Goal: Obtain resource: Obtain resource

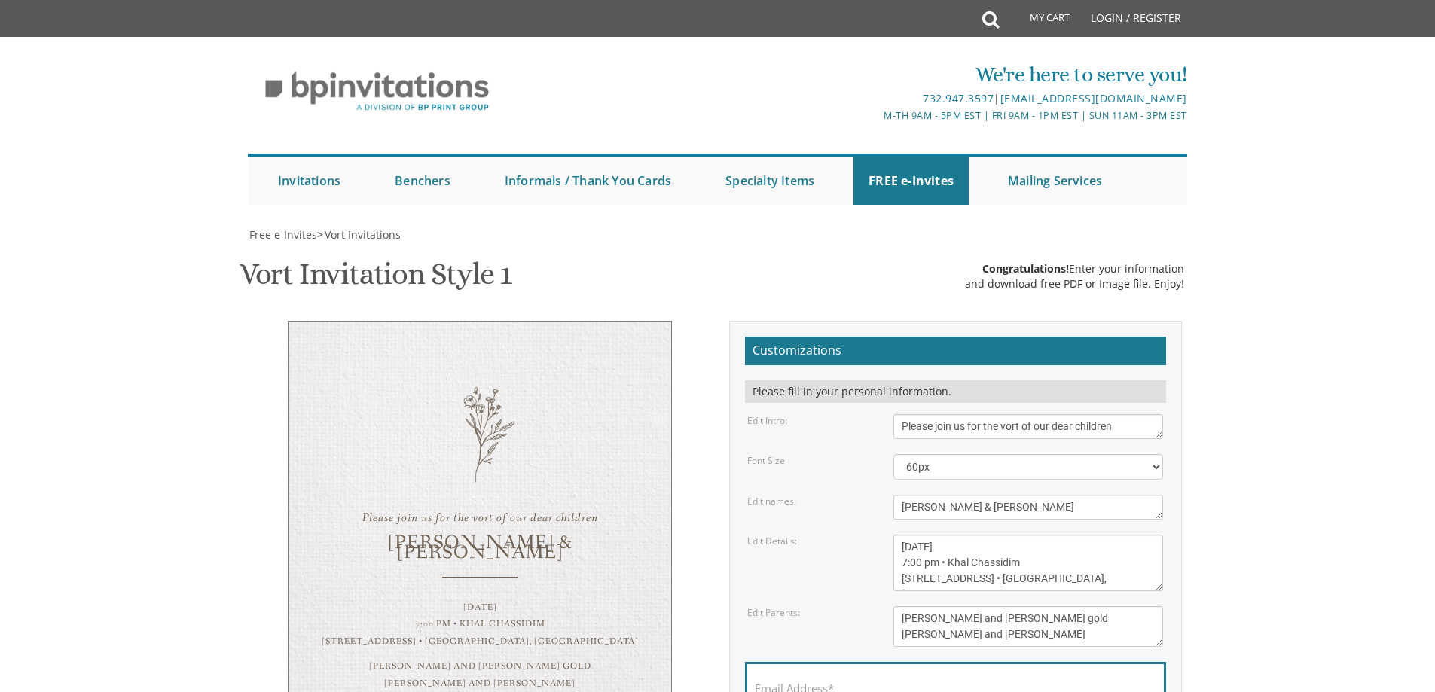
click at [218, 511] on body "My Cart Total: View Cart Item(s) Submit My Cart Total: View Cart Item(s) Login …" at bounding box center [717, 603] width 1435 height 1207
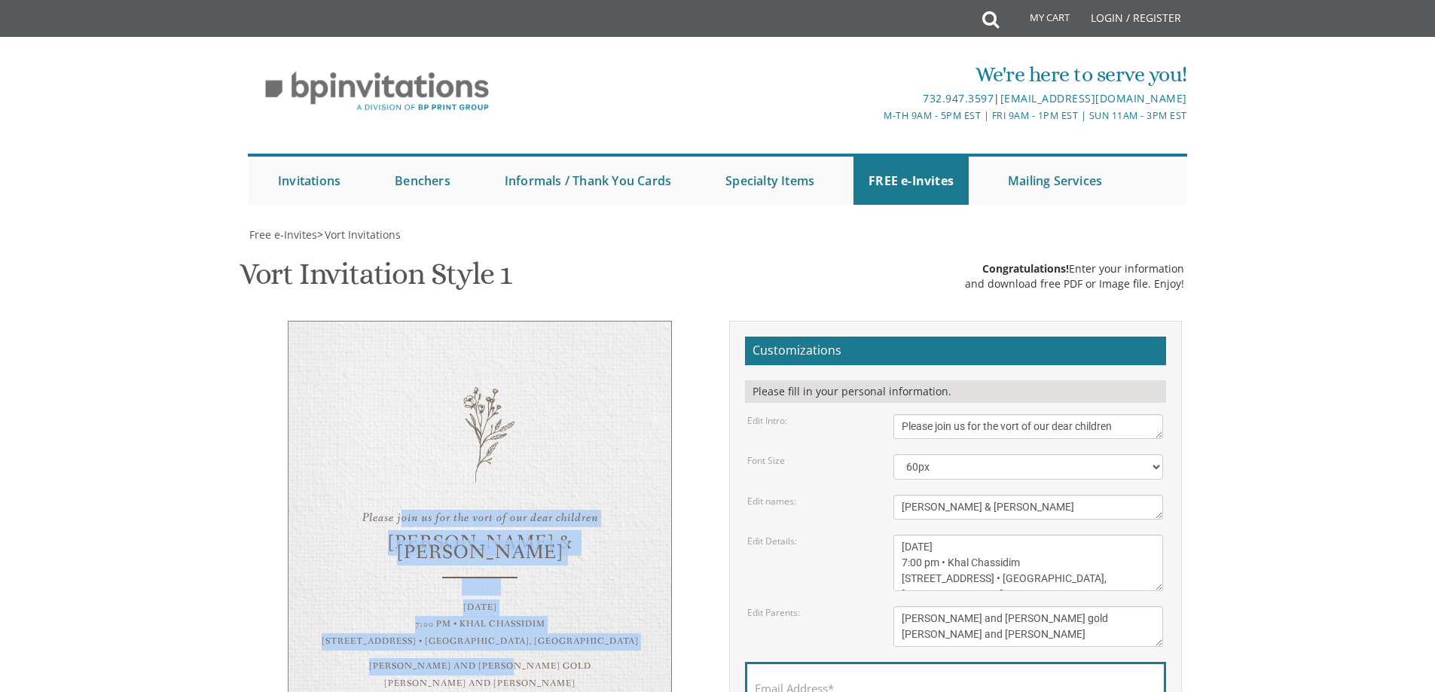
drag, startPoint x: 412, startPoint y: 376, endPoint x: 566, endPoint y: 592, distance: 265.6
click at [566, 592] on div "Please join us for the vort of our dear children [PERSON_NAME] & [PERSON_NAME] …" at bounding box center [480, 522] width 384 height 403
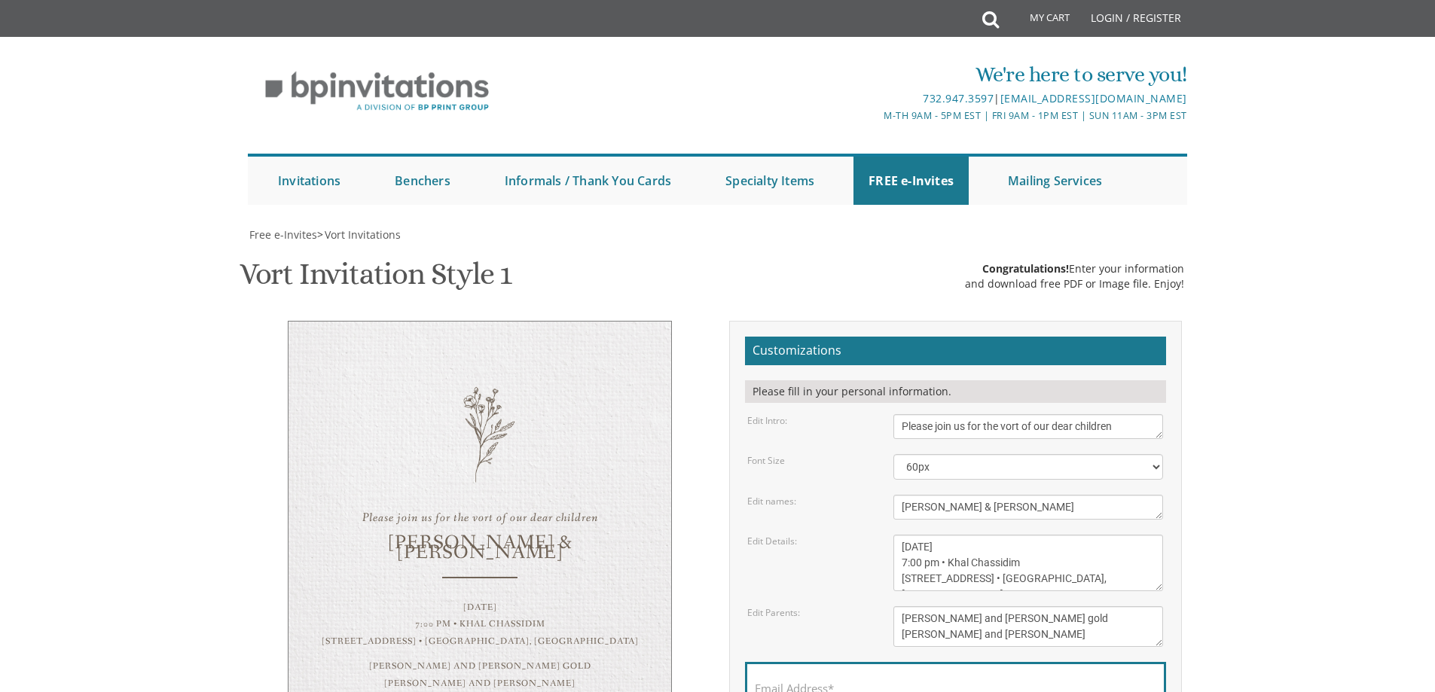
click at [514, 623] on div "Please join us for the vort of our dear children [PERSON_NAME] & [PERSON_NAME] …" at bounding box center [480, 522] width 384 height 403
click at [504, 658] on div "[PERSON_NAME] and [PERSON_NAME] gold [PERSON_NAME] and [PERSON_NAME]" at bounding box center [480, 675] width 322 height 35
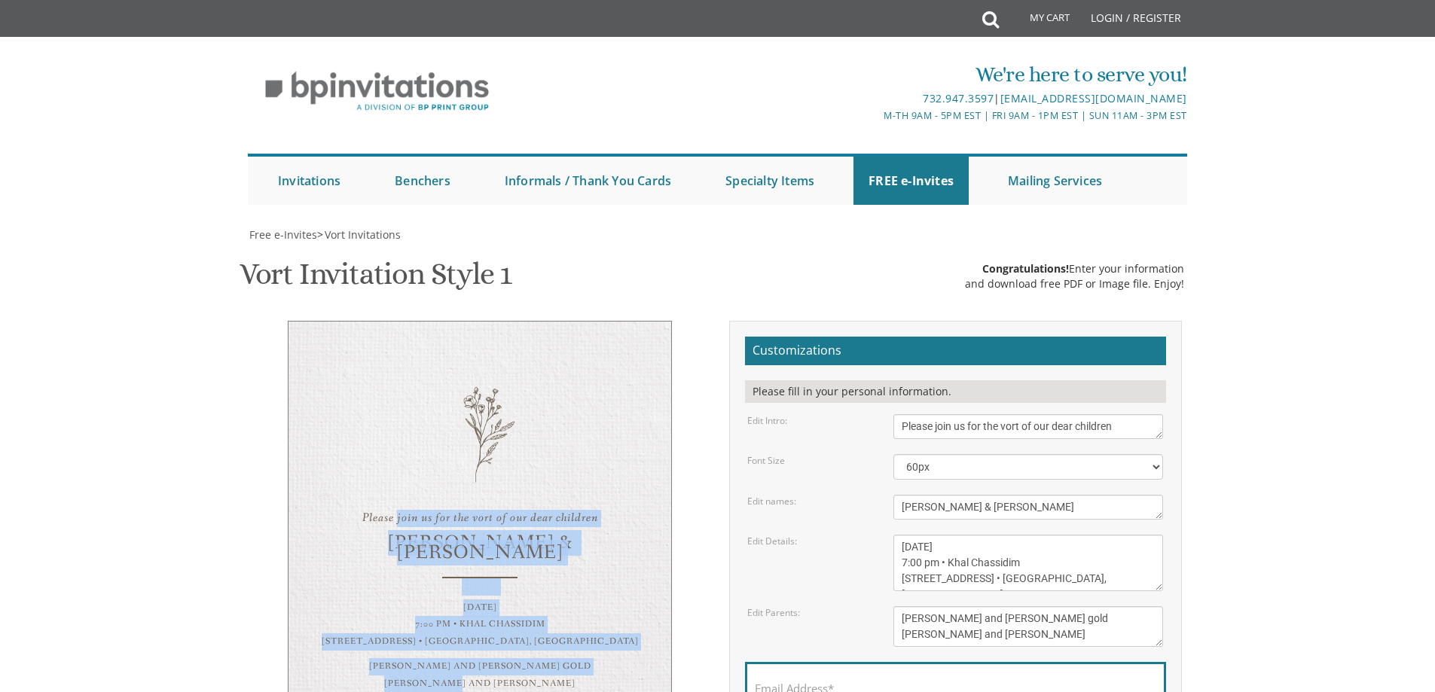
drag, startPoint x: 397, startPoint y: 304, endPoint x: 596, endPoint y: 609, distance: 364.1
click at [596, 609] on div "Please join us for the vort of our dear children [PERSON_NAME] & [PERSON_NAME] …" at bounding box center [480, 522] width 384 height 403
click at [409, 361] on div "Please join us for the vort of our dear children [PERSON_NAME] & [PERSON_NAME] …" at bounding box center [480, 522] width 384 height 403
drag, startPoint x: 389, startPoint y: 313, endPoint x: 591, endPoint y: 624, distance: 370.8
click at [591, 624] on div "Please join us for the vort of our dear children [PERSON_NAME] & [PERSON_NAME] …" at bounding box center [480, 522] width 384 height 403
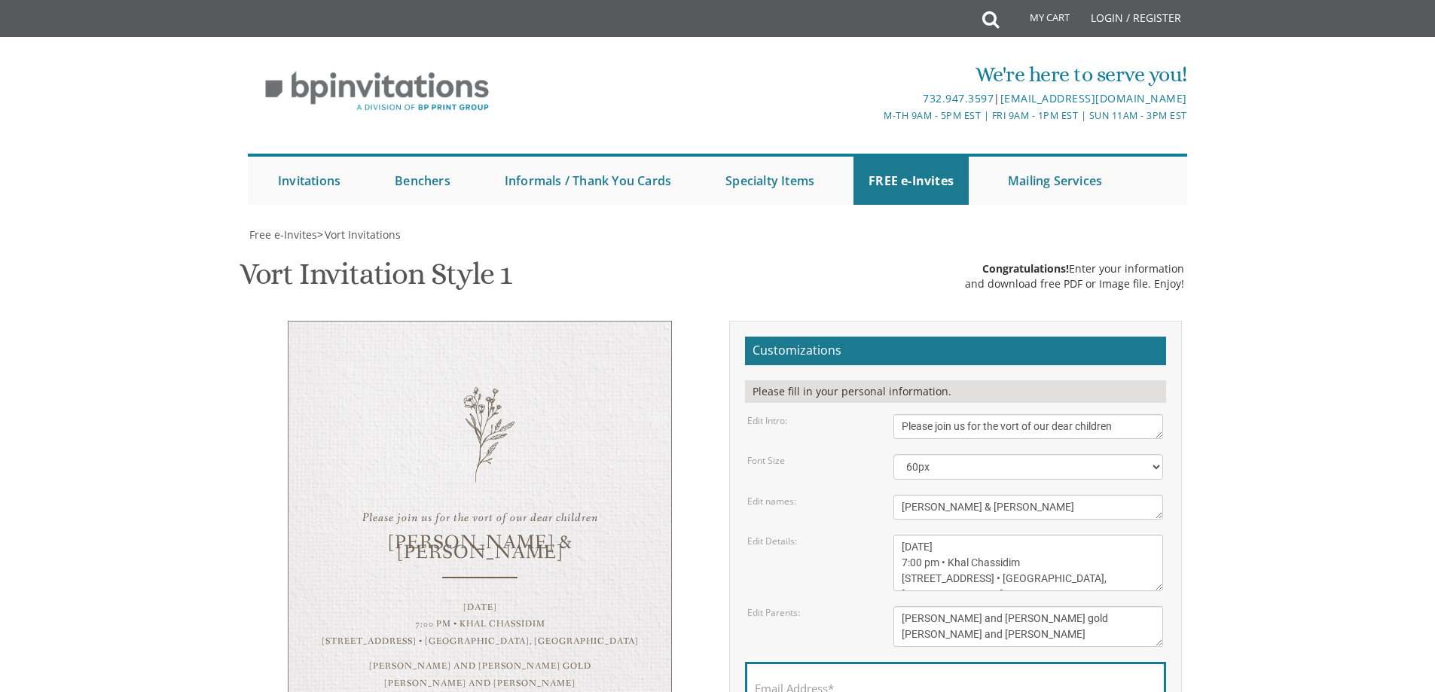
click at [384, 335] on div "Please join us for the vort of our dear children [PERSON_NAME] & [PERSON_NAME] …" at bounding box center [480, 522] width 384 height 403
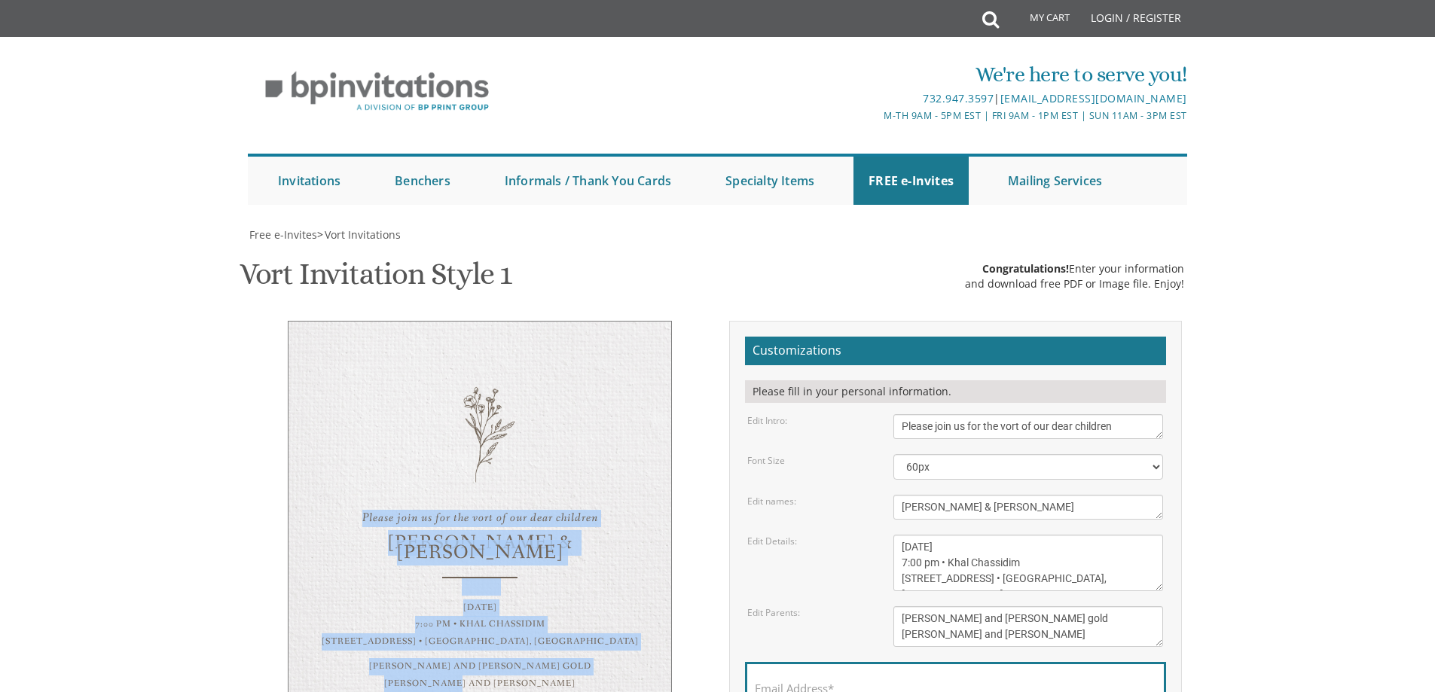
drag, startPoint x: 307, startPoint y: 310, endPoint x: 629, endPoint y: 612, distance: 442.3
click at [629, 612] on div "Please join us for the vort of our dear children [PERSON_NAME] & [PERSON_NAME] …" at bounding box center [480, 522] width 384 height 403
click at [415, 383] on div "Please join us for the vort of our dear children [PERSON_NAME] & [PERSON_NAME] …" at bounding box center [480, 522] width 384 height 403
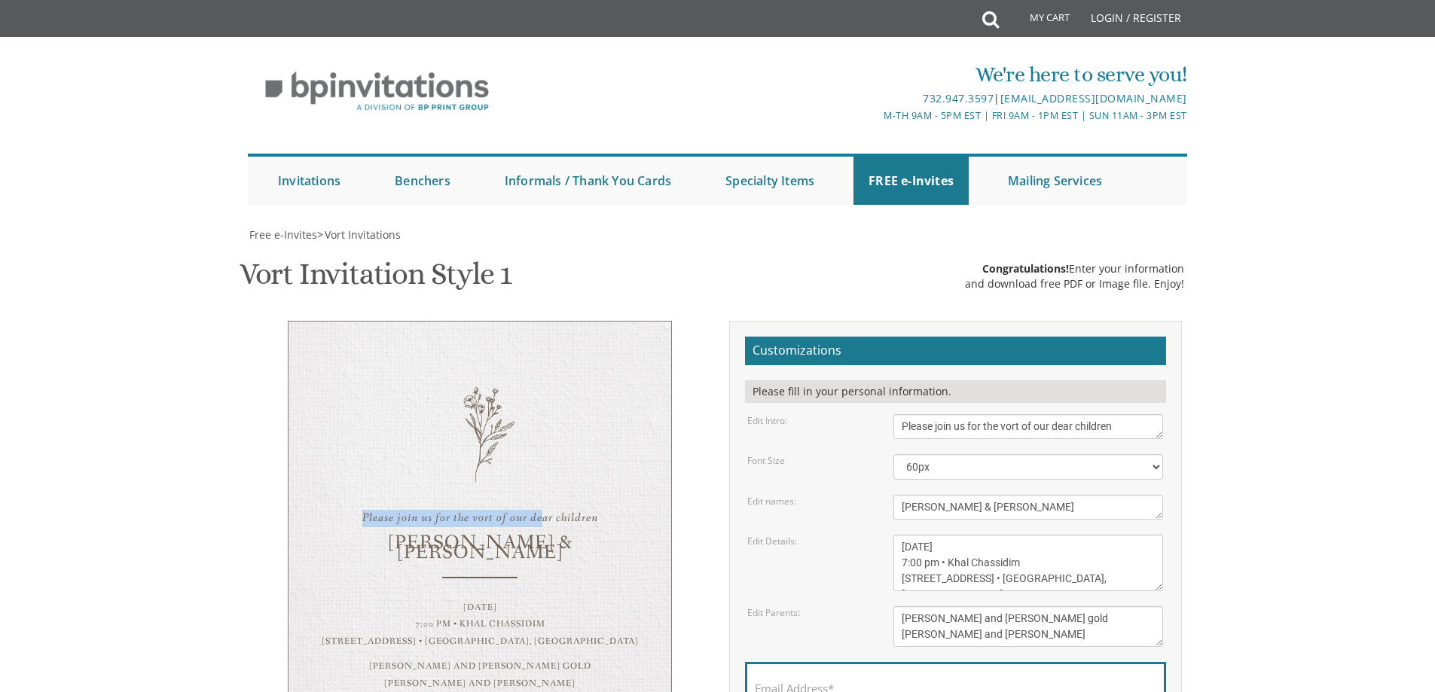
drag, startPoint x: 360, startPoint y: 456, endPoint x: 501, endPoint y: 432, distance: 142.9
click at [521, 404] on div "Please join us for the vort of our dear children [PERSON_NAME] & [PERSON_NAME] …" at bounding box center [480, 522] width 384 height 403
click at [451, 539] on div "[PERSON_NAME] & [PERSON_NAME]" at bounding box center [480, 549] width 322 height 20
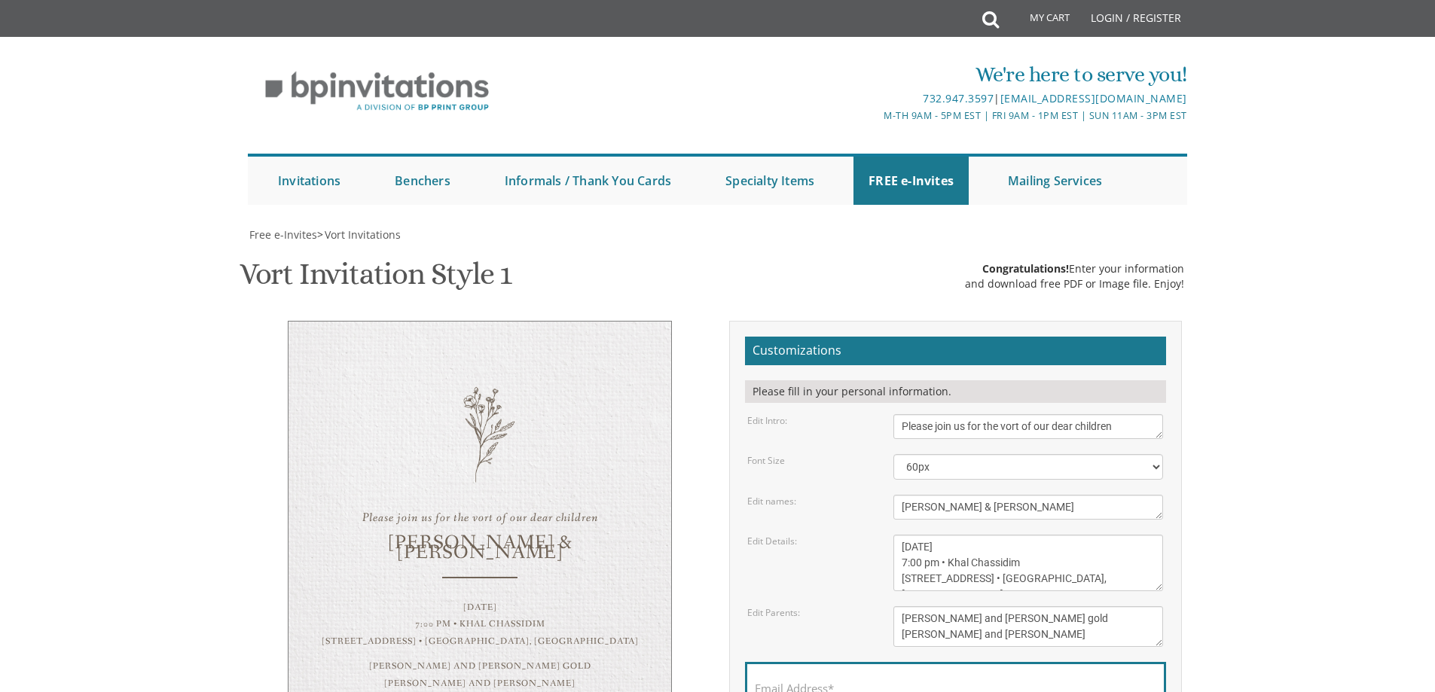
click at [508, 438] on div "Please join us for the vort of our dear children [PERSON_NAME] & [PERSON_NAME] …" at bounding box center [480, 522] width 384 height 403
click at [511, 444] on div "Please join us for the vort of our dear children [PERSON_NAME] & [PERSON_NAME] …" at bounding box center [480, 522] width 384 height 403
click at [443, 539] on div "[PERSON_NAME] & [PERSON_NAME]" at bounding box center [480, 549] width 322 height 20
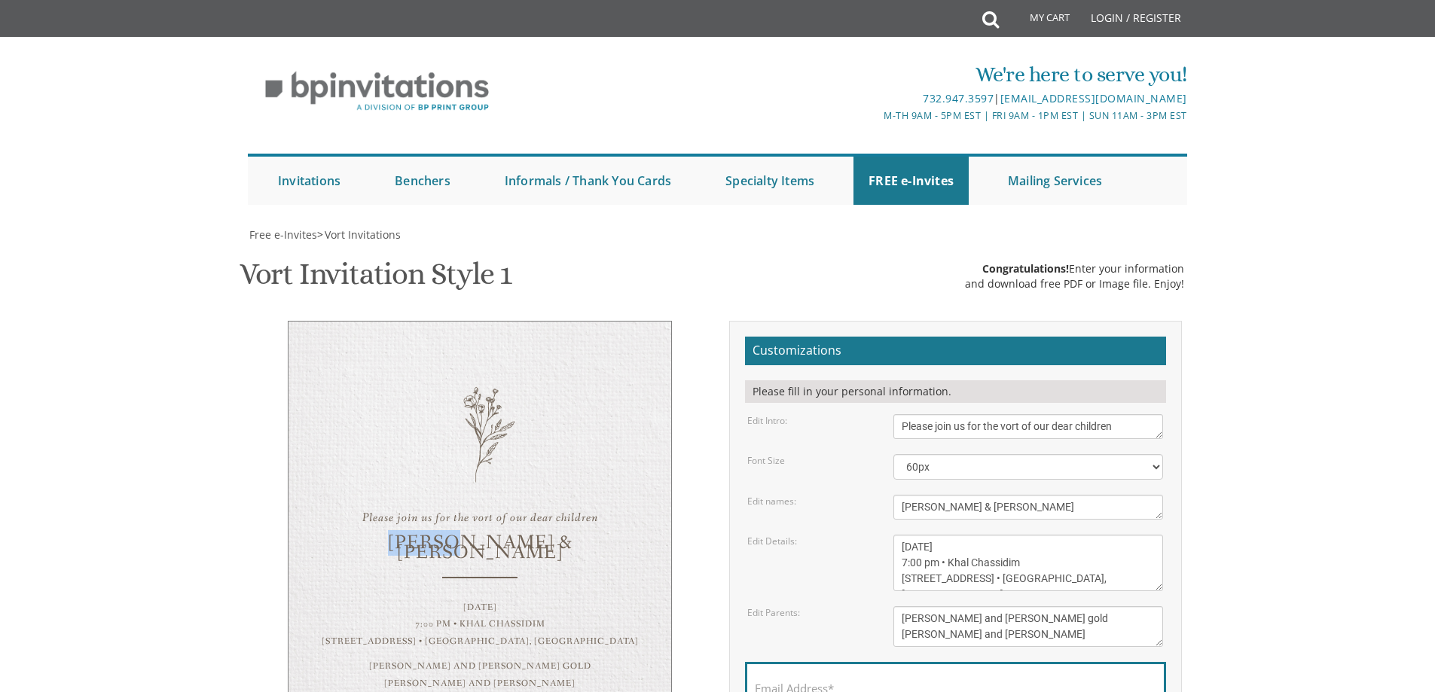
click at [443, 539] on div "[PERSON_NAME] & [PERSON_NAME]" at bounding box center [480, 549] width 322 height 20
drag, startPoint x: 1004, startPoint y: 364, endPoint x: 1256, endPoint y: 360, distance: 252.3
click at [1256, 360] on body "My Cart Total: View Cart Item(s) Submit My Cart Total: View Cart Item(s) Login …" at bounding box center [717, 603] width 1435 height 1207
type textarea "Please join us for the Bar Mitzvah of our dear son"
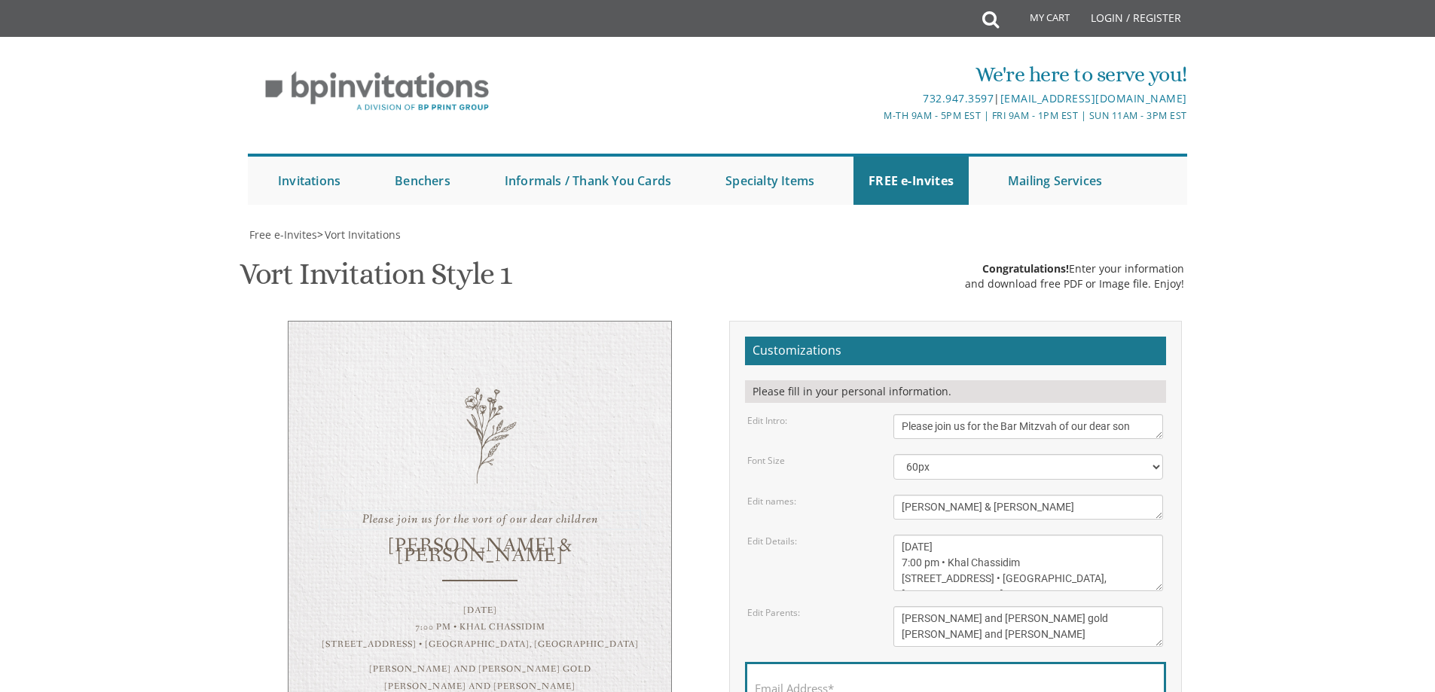
click at [954, 495] on textarea "[PERSON_NAME] & [PERSON_NAME]" at bounding box center [1028, 507] width 270 height 25
type textarea "[PERSON_NAME]"
click at [988, 535] on textarea "[DATE] 7:00 pm • Khal Chassidim [STREET_ADDRESS] • [GEOGRAPHIC_DATA], [GEOGRAPH…" at bounding box center [1028, 563] width 270 height 56
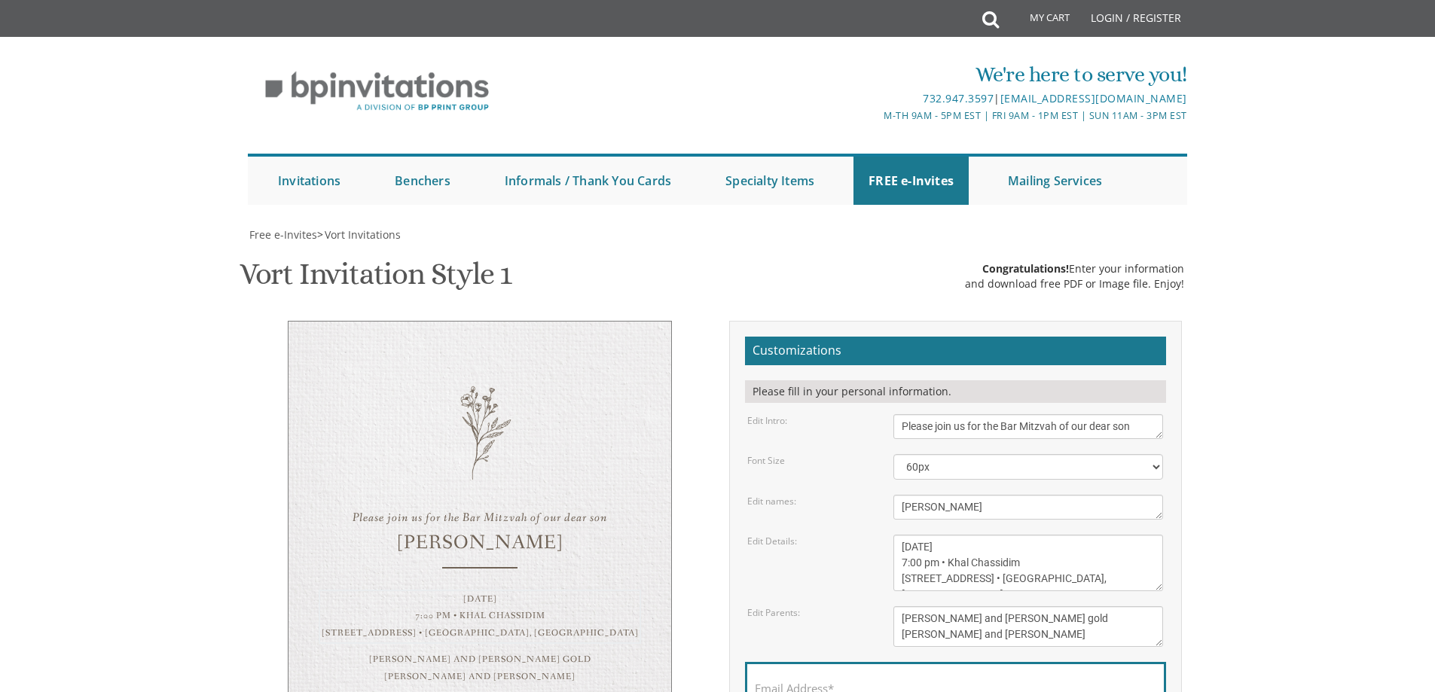
click at [988, 535] on textarea "[DATE] 7:00 pm • Khal Chassidim [STREET_ADDRESS] • [GEOGRAPHIC_DATA], [GEOGRAPH…" at bounding box center [1028, 563] width 270 height 56
drag, startPoint x: 1048, startPoint y: 487, endPoint x: 1127, endPoint y: 486, distance: 78.3
click at [1127, 535] on textarea "[DATE] 7:00 pm • Khal Chassidim [STREET_ADDRESS] • [GEOGRAPHIC_DATA], [GEOGRAPH…" at bounding box center [1028, 563] width 270 height 56
click at [1126, 535] on textarea "[DATE] 7:00 pm • Khal Chassidim [STREET_ADDRESS] • [GEOGRAPHIC_DATA], [GEOGRAPH…" at bounding box center [1028, 563] width 270 height 56
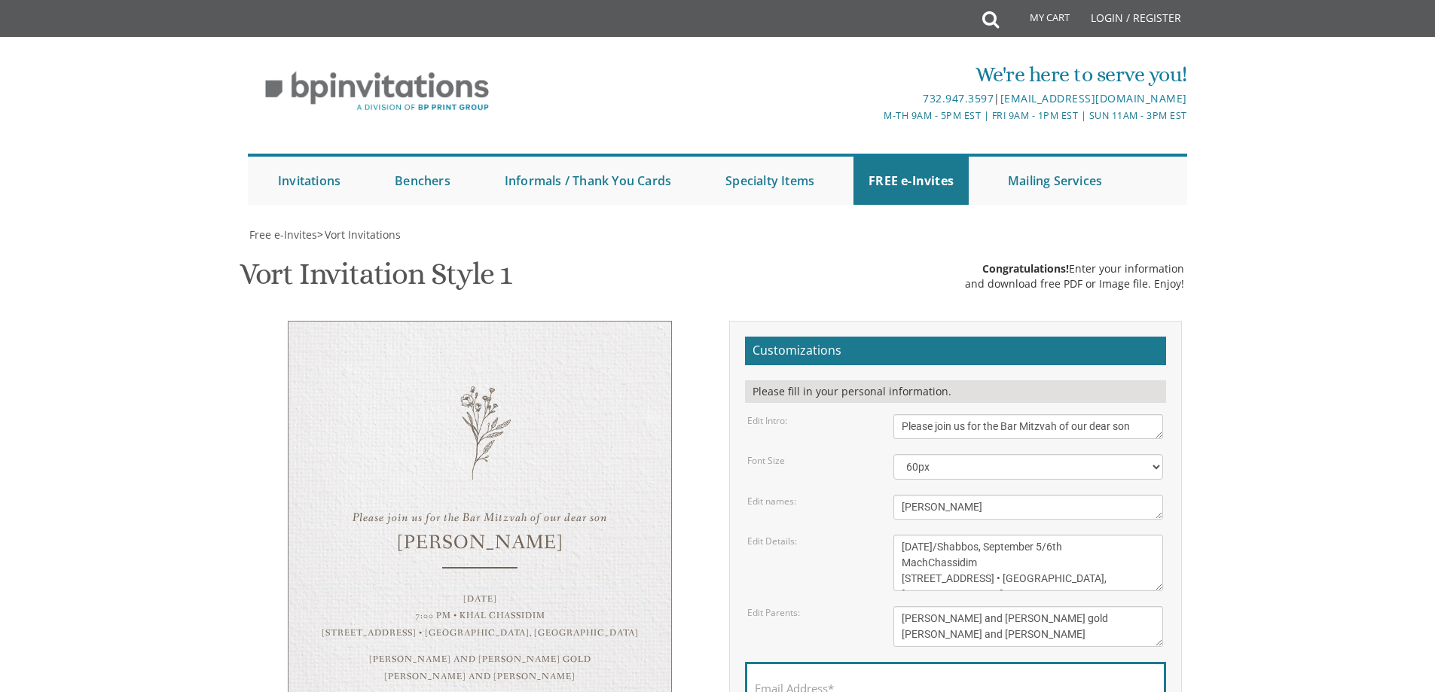
click at [990, 535] on textarea "[DATE] 7:00 pm • Khal Chassidim [STREET_ADDRESS] • [GEOGRAPHIC_DATA], [GEOGRAPH…" at bounding box center [1028, 563] width 270 height 56
type textarea "[DATE]/Shabbos, September 5/6th Machz [STREET_ADDRESS] • [GEOGRAPHIC_DATA], [GE…"
drag, startPoint x: 904, startPoint y: 551, endPoint x: 1064, endPoint y: 581, distance: 162.5
click at [1064, 606] on textarea "[PERSON_NAME] and [PERSON_NAME] gold [PERSON_NAME] and [PERSON_NAME]" at bounding box center [1028, 626] width 270 height 41
type textarea "Refoel and [PERSON_NAME]"
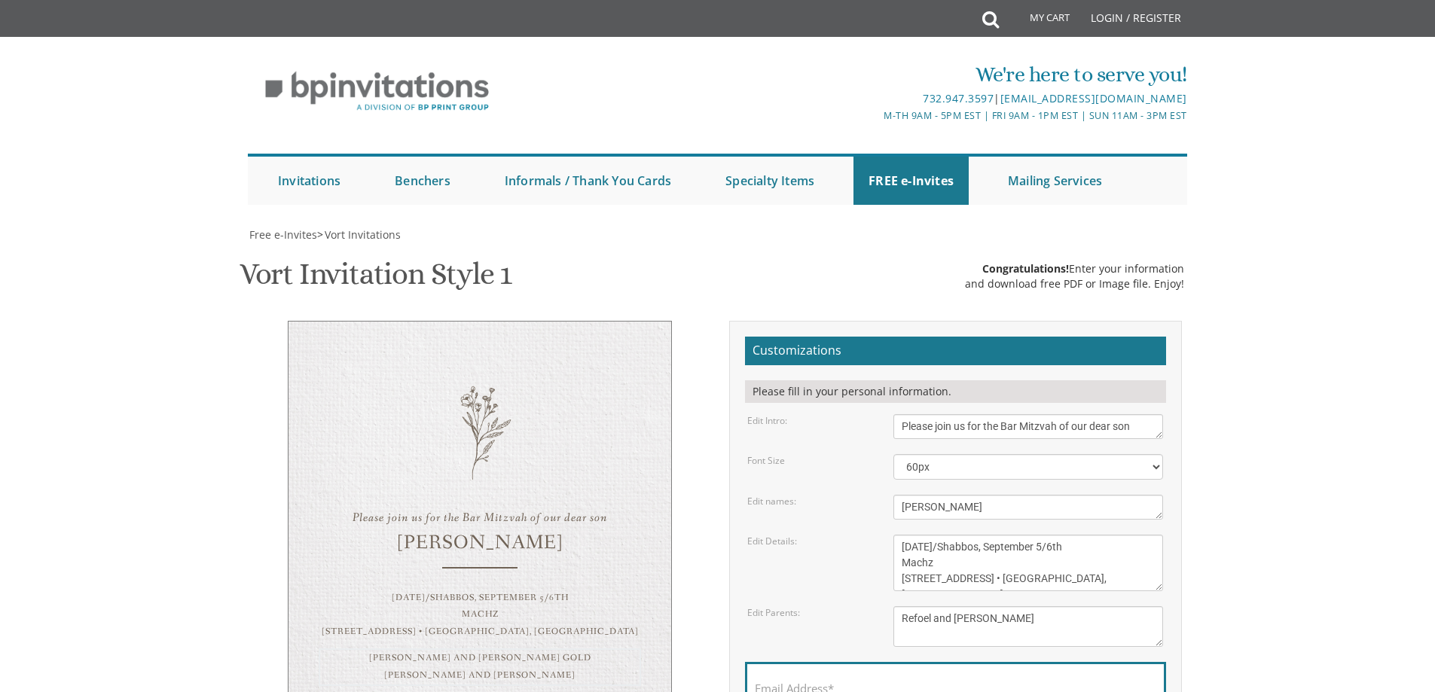
click at [941, 535] on textarea "[DATE] 7:00 pm • Khal Chassidim [STREET_ADDRESS] • [GEOGRAPHIC_DATA], [GEOGRAPH…" at bounding box center [1028, 563] width 270 height 56
click at [972, 535] on textarea "[DATE] 7:00 pm • Khal Chassidim [STREET_ADDRESS] • [GEOGRAPHIC_DATA], [GEOGRAPH…" at bounding box center [1028, 563] width 270 height 56
click at [1001, 414] on textarea "Please join us for the vort of our dear children" at bounding box center [1028, 426] width 270 height 25
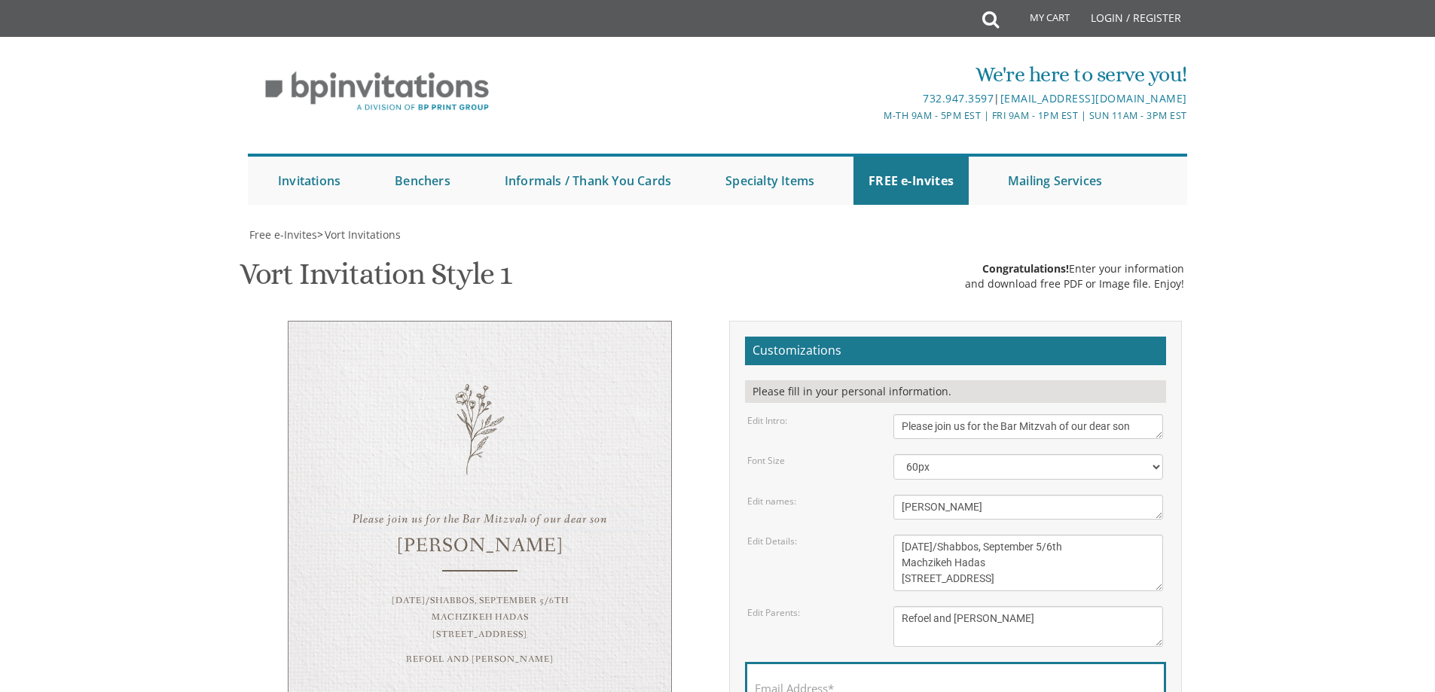
click at [1039, 535] on textarea "[DATE] 7:00 pm • Khal Chassidim [STREET_ADDRESS] • [GEOGRAPHIC_DATA], [GEOGRAPH…" at bounding box center [1028, 563] width 270 height 56
type textarea "[DATE]/Shabbos, [DATE]/6th Machzikeh Hadas [STREET_ADDRESS]"
click at [834, 681] on label "Email Address*" at bounding box center [794, 689] width 79 height 16
click at [835, 688] on input "Email Address*" at bounding box center [955, 697] width 401 height 19
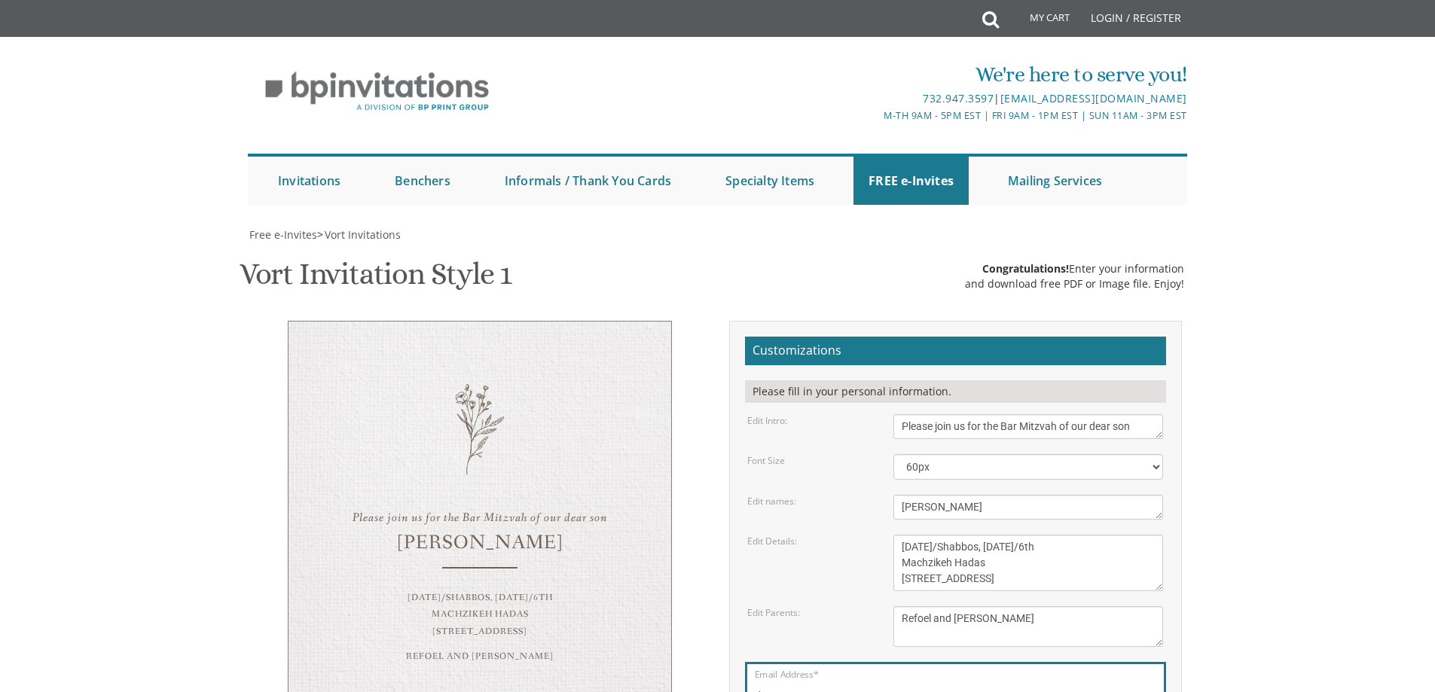
type input "t"
type input "[EMAIL_ADDRESS][DOMAIN_NAME]"
click at [1021, 535] on textarea "[DATE] 7:00 pm • Khal Chassidim [STREET_ADDRESS] • [GEOGRAPHIC_DATA], [GEOGRAPH…" at bounding box center [1028, 563] width 270 height 56
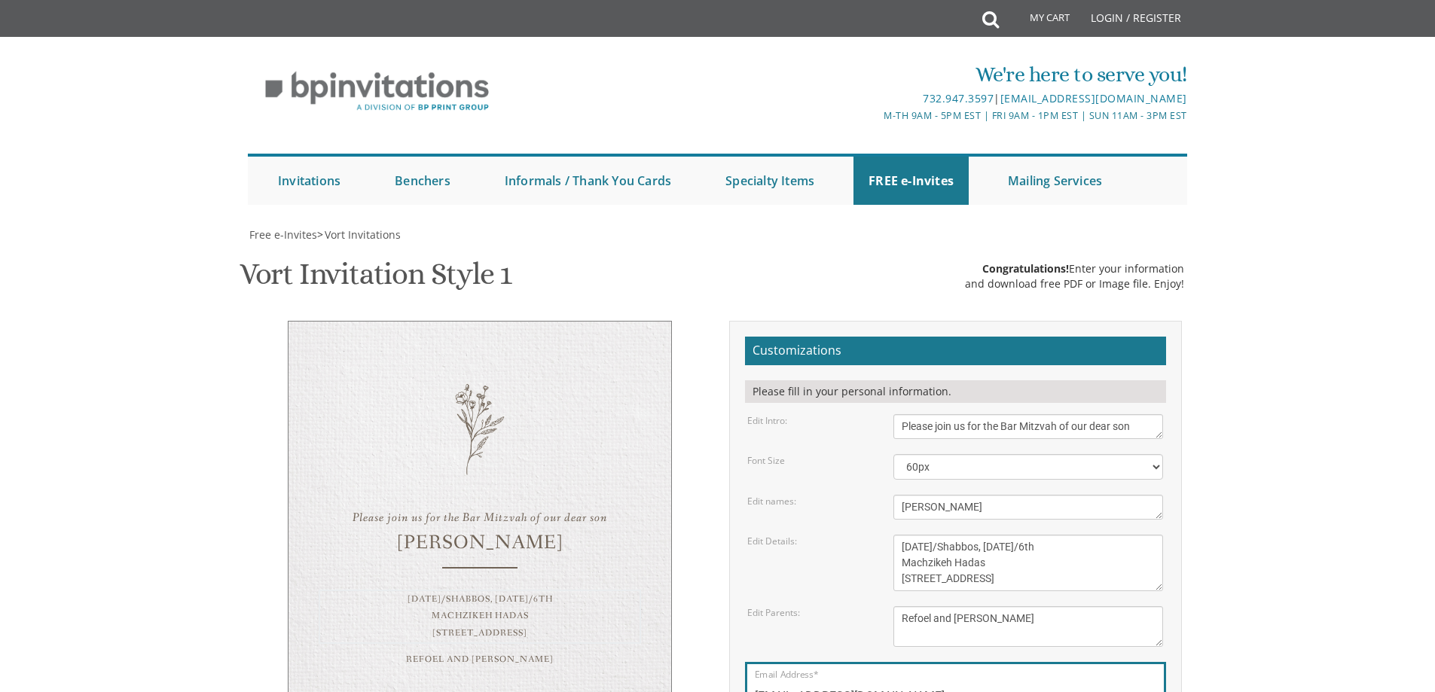
click at [978, 535] on textarea "[DATE] 7:00 pm • Khal Chassidim [STREET_ADDRESS] • [GEOGRAPHIC_DATA], [GEOGRAPH…" at bounding box center [1028, 563] width 270 height 56
click at [982, 535] on textarea "[DATE] 7:00 pm • Khal Chassidim [STREET_ADDRESS] • [GEOGRAPHIC_DATA], [GEOGRAPH…" at bounding box center [1028, 563] width 270 height 56
click at [994, 535] on textarea "[DATE] 7:00 pm • Khal Chassidim [STREET_ADDRESS] • [GEOGRAPHIC_DATA], [GEOGRAPH…" at bounding box center [1028, 563] width 270 height 56
click at [948, 535] on textarea "[DATE] 7:00 pm • Khal Chassidim [STREET_ADDRESS] • [GEOGRAPHIC_DATA], [GEOGRAPH…" at bounding box center [1028, 563] width 270 height 56
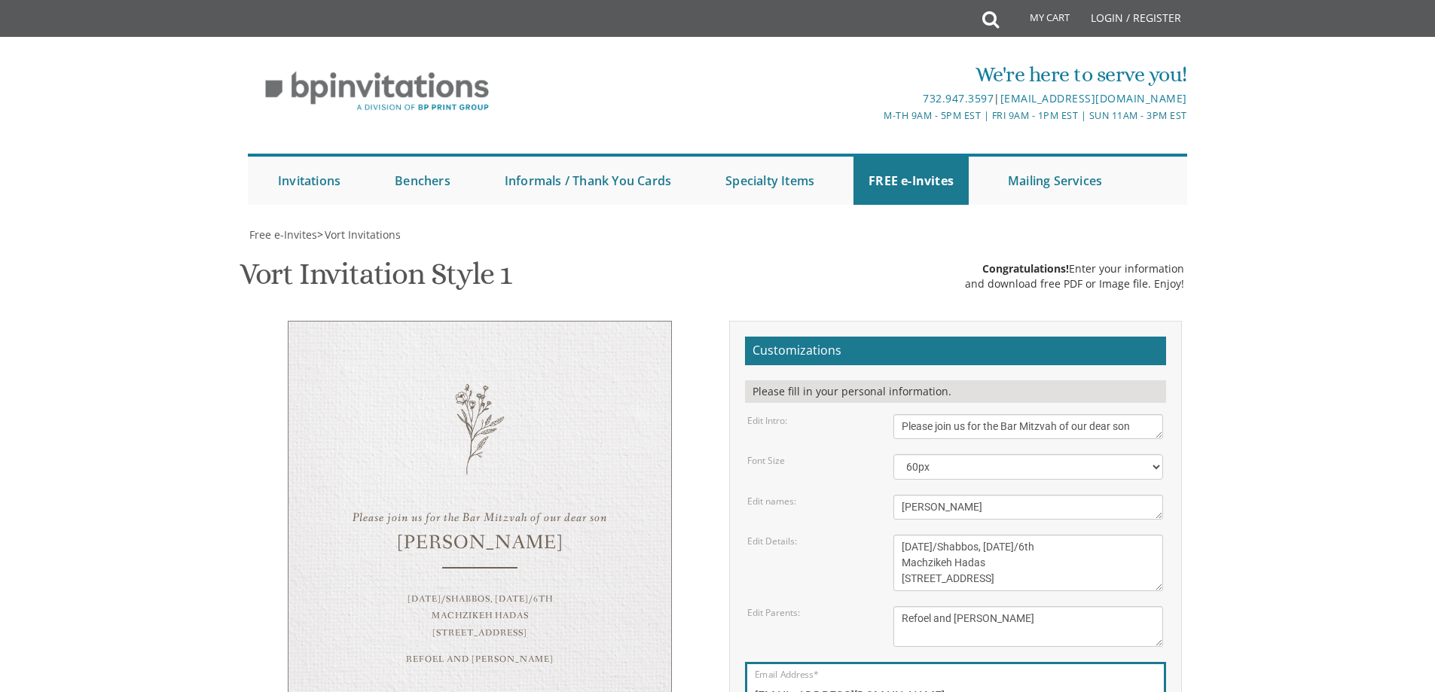
scroll to position [0, 0]
click at [957, 535] on textarea "[DATE] 7:00 pm • Khal Chassidim [STREET_ADDRESS] • [GEOGRAPHIC_DATA], [GEOGRAPH…" at bounding box center [1028, 563] width 270 height 56
click at [941, 535] on textarea "[DATE] 7:00 pm • Khal Chassidim [STREET_ADDRESS] • [GEOGRAPHIC_DATA], [GEOGRAPH…" at bounding box center [1028, 563] width 270 height 56
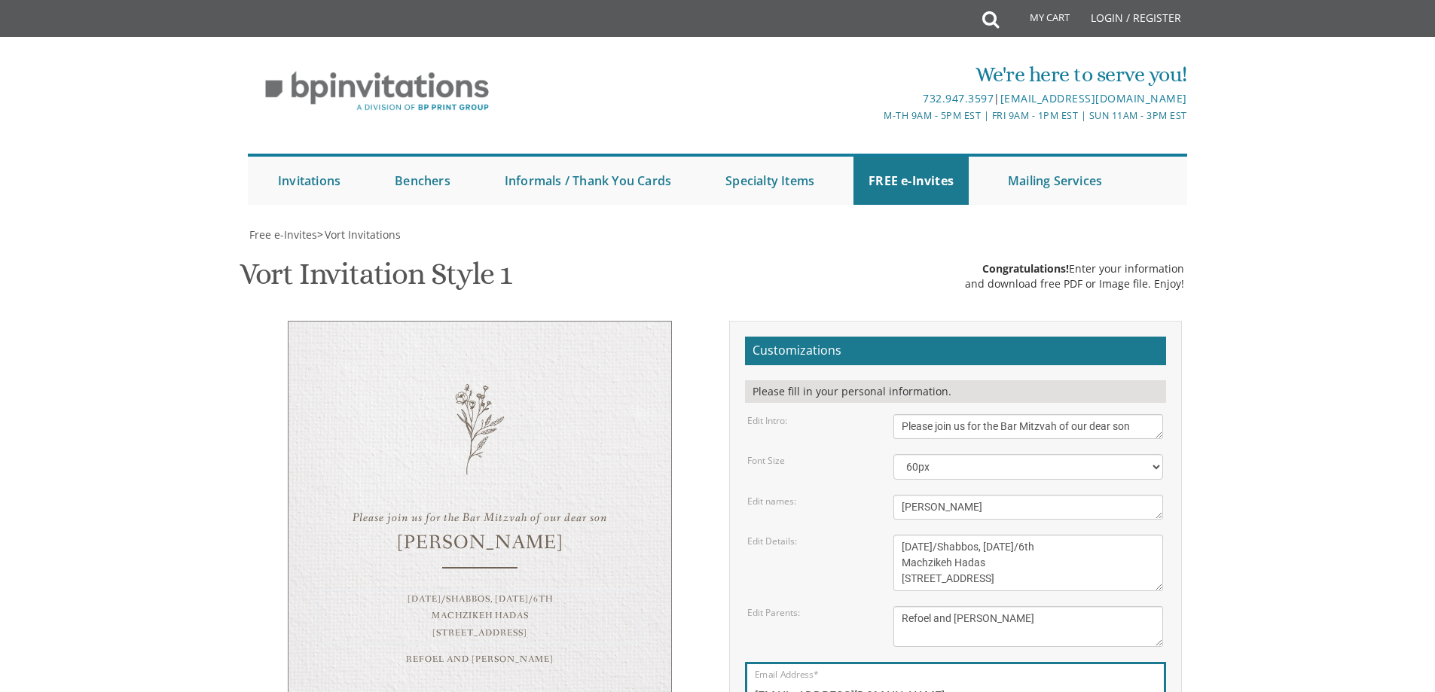
scroll to position [377, 0]
click at [995, 535] on textarea "[DATE] 7:00 pm • Khal Chassidim [STREET_ADDRESS] • [GEOGRAPHIC_DATA], [GEOGRAPH…" at bounding box center [1028, 563] width 270 height 56
click at [899, 535] on textarea "[DATE] 7:00 pm • Khal Chassidim [STREET_ADDRESS] • [GEOGRAPHIC_DATA], [GEOGRAPH…" at bounding box center [1028, 563] width 270 height 56
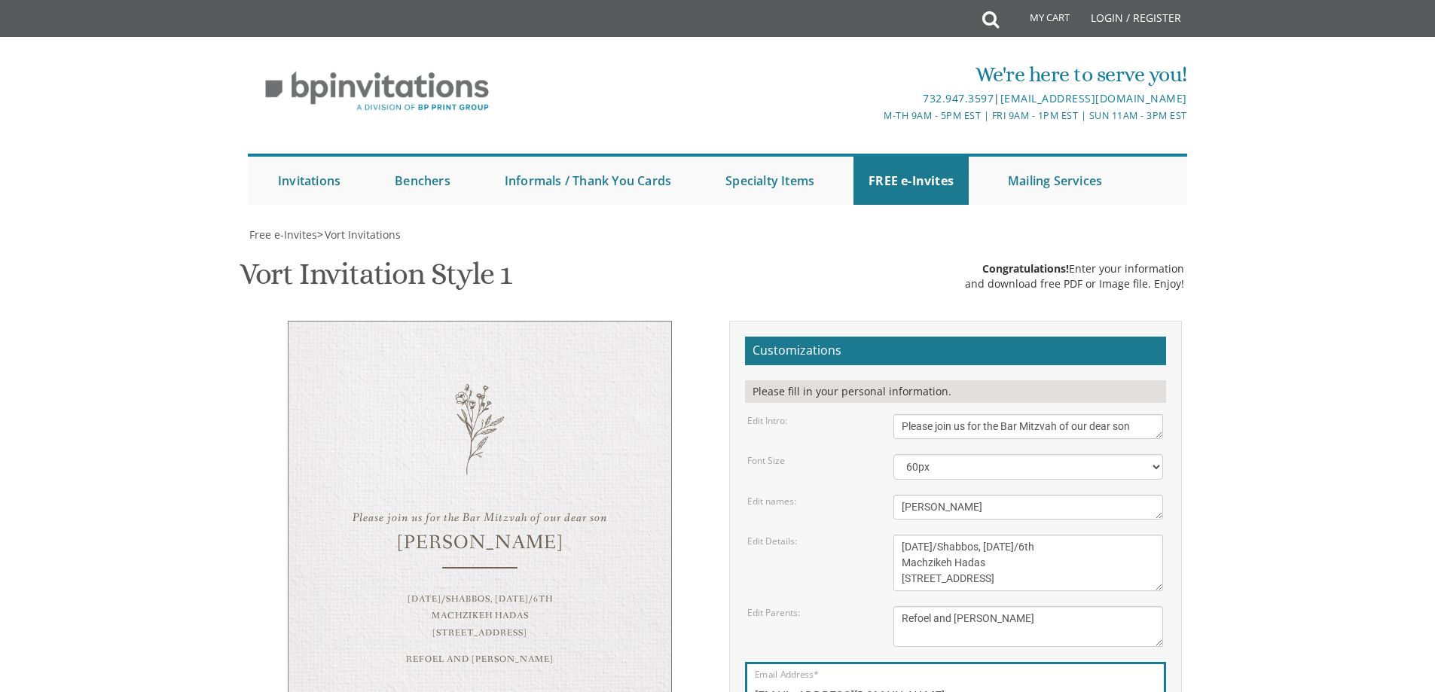
click at [903, 535] on textarea "[DATE] 7:00 pm • Khal Chassidim [STREET_ADDRESS] • [GEOGRAPHIC_DATA], [GEOGRAPH…" at bounding box center [1028, 563] width 270 height 56
click at [899, 535] on textarea "[DATE] 7:00 pm • Khal Chassidim [STREET_ADDRESS] • [GEOGRAPHIC_DATA], [GEOGRAPH…" at bounding box center [1028, 563] width 270 height 56
click at [1040, 535] on textarea "[DATE] 7:00 pm • Khal Chassidim [STREET_ADDRESS] • [GEOGRAPHIC_DATA], [GEOGRAPH…" at bounding box center [1028, 563] width 270 height 56
click at [1036, 535] on textarea "[DATE] 7:00 pm • Khal Chassidim [STREET_ADDRESS] • [GEOGRAPHIC_DATA], [GEOGRAPH…" at bounding box center [1028, 563] width 270 height 56
click at [1042, 535] on textarea "[DATE] 7:00 pm • Khal Chassidim [STREET_ADDRESS] • [GEOGRAPHIC_DATA], [GEOGRAPH…" at bounding box center [1028, 563] width 270 height 56
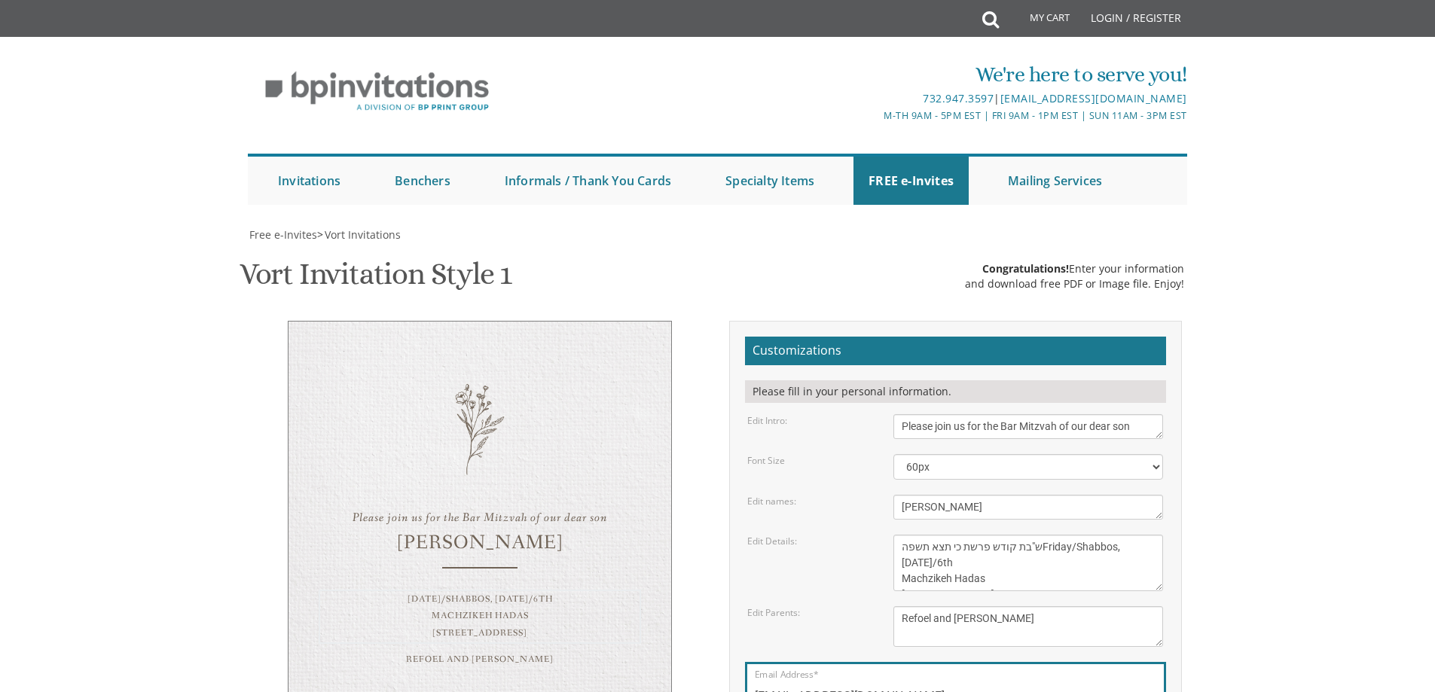
click at [1040, 535] on textarea "[DATE] 7:00 pm • Khal Chassidim [STREET_ADDRESS] • [GEOGRAPHIC_DATA], [GEOGRAPH…" at bounding box center [1028, 563] width 270 height 56
click at [911, 535] on textarea "[DATE] 7:00 pm • Khal Chassidim [STREET_ADDRESS] • [GEOGRAPHIC_DATA], [GEOGRAPH…" at bounding box center [1028, 563] width 270 height 56
paste textarea """
click at [1052, 535] on textarea "[DATE] 7:00 pm • Khal Chassidim [STREET_ADDRESS] • [GEOGRAPHIC_DATA], [GEOGRAPH…" at bounding box center [1028, 563] width 270 height 56
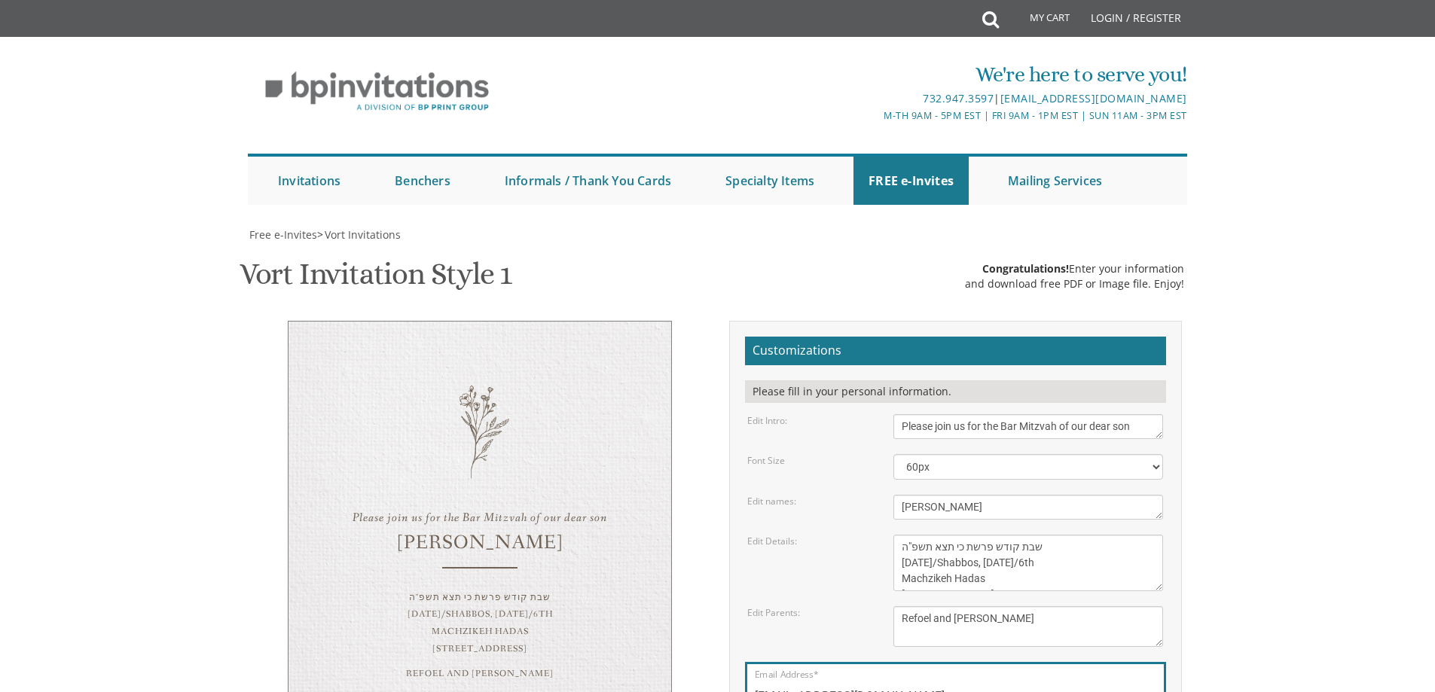
click at [932, 535] on textarea "[DATE] 7:00 pm • Khal Chassidim [STREET_ADDRESS] • [GEOGRAPHIC_DATA], [GEOGRAPH…" at bounding box center [1028, 563] width 270 height 56
click at [933, 535] on textarea "[DATE] 7:00 pm • Khal Chassidim [STREET_ADDRESS] • [GEOGRAPHIC_DATA], [GEOGRAPH…" at bounding box center [1028, 563] width 270 height 56
type textarea "שבת קודש פרשת כי תצא gg [DATE]/Shabbos, [DATE]/6th Machzikeh Hadas [STREET_ADDR…"
